Goal: Task Accomplishment & Management: Use online tool/utility

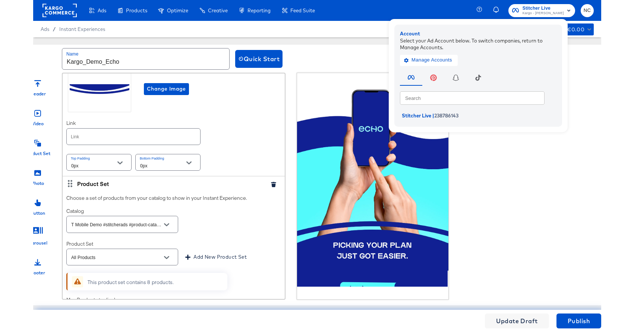
scroll to position [317, 0]
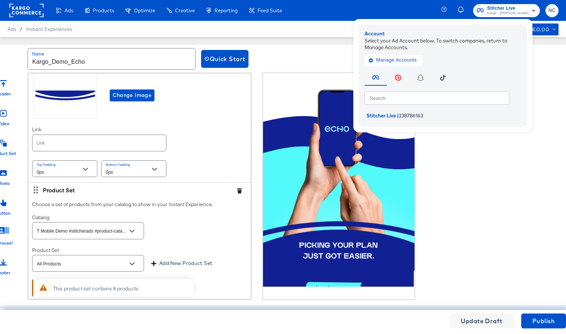
click at [558, 90] on div "Header Video Product Set Photo Button Carousel Footer Photo Introduce your bran…" at bounding box center [283, 186] width 597 height 227
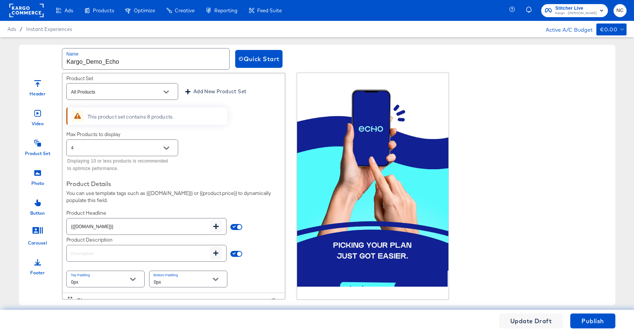
scroll to position [487, 0]
click at [79, 119] on icon at bounding box center [77, 118] width 7 height 6
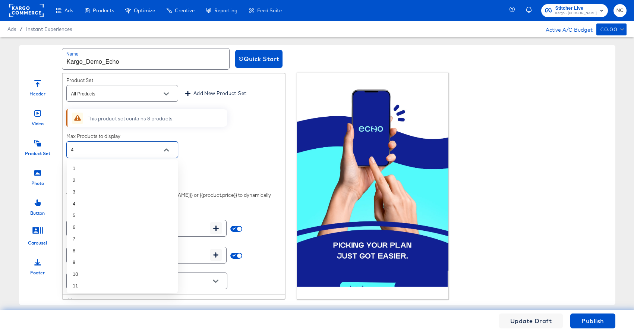
click at [95, 153] on input "4" at bounding box center [117, 150] width 94 height 9
click at [88, 249] on li "8" at bounding box center [122, 251] width 111 height 12
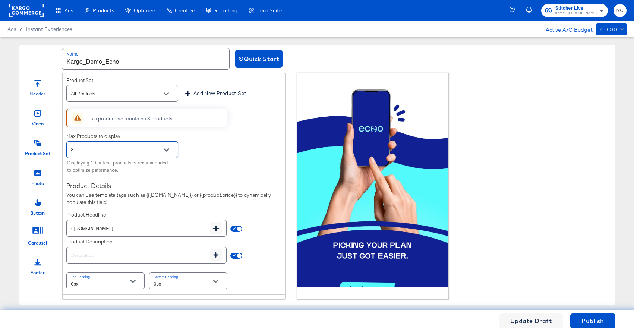
click at [148, 153] on input "8" at bounding box center [117, 150] width 94 height 9
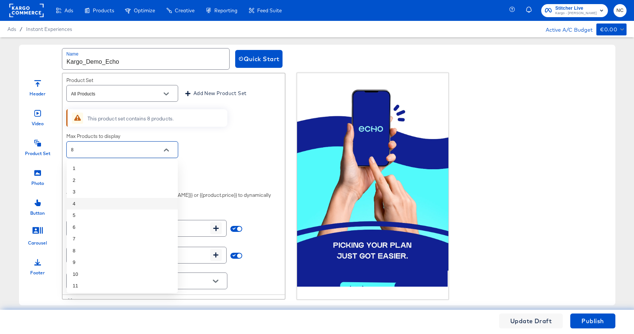
click at [100, 204] on li "4" at bounding box center [122, 204] width 111 height 12
type input "4"
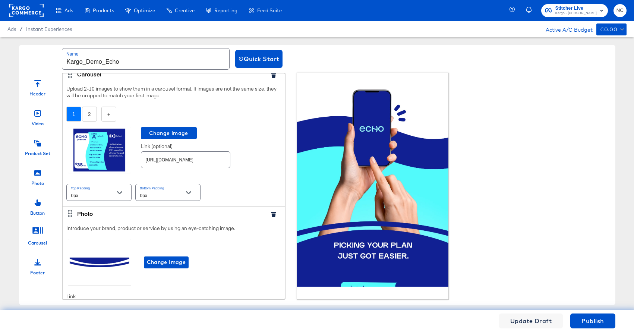
scroll to position [0, 0]
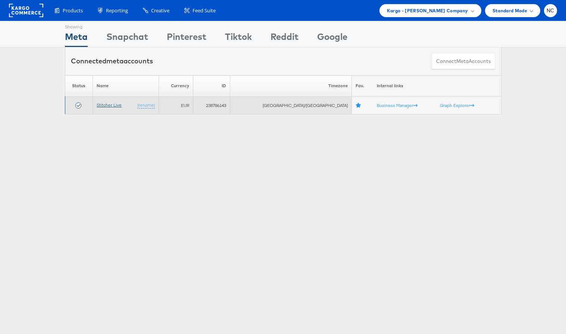
click at [121, 104] on link "Stitcher Live" at bounding box center [109, 105] width 25 height 6
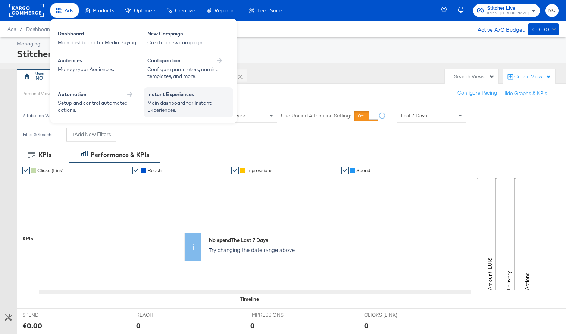
click at [157, 96] on div "Instant Experiences" at bounding box center [188, 95] width 82 height 9
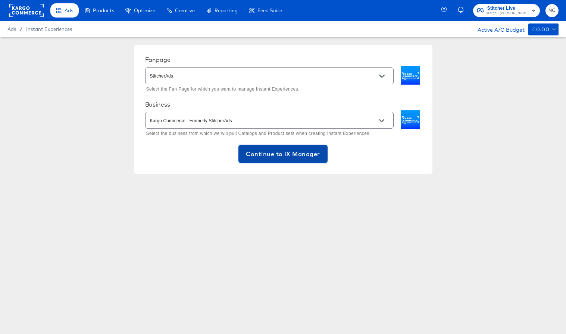
click at [263, 154] on span "Continue to IX Manager" at bounding box center [283, 154] width 74 height 10
